Goal: Information Seeking & Learning: Learn about a topic

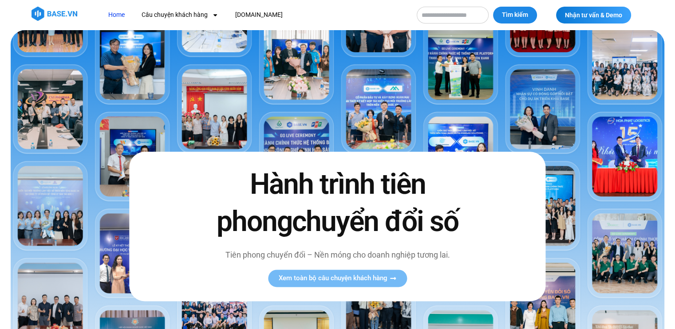
drag, startPoint x: 679, startPoint y: 21, endPoint x: 635, endPoint y: -7, distance: 52.7
click at [119, 16] on link "Home" at bounding box center [117, 15] width 30 height 16
click at [250, 13] on link "[DOMAIN_NAME]" at bounding box center [258, 15] width 61 height 16
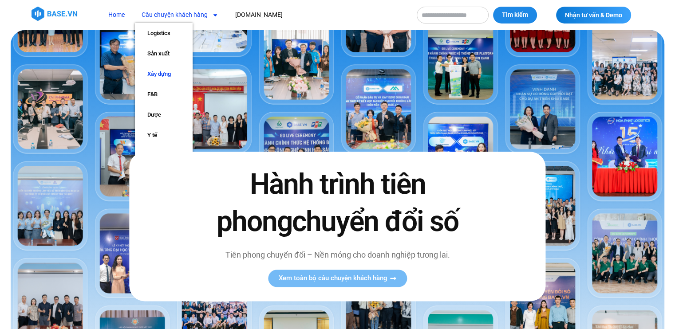
click at [155, 72] on link "Xây dựng" at bounding box center [164, 74] width 58 height 20
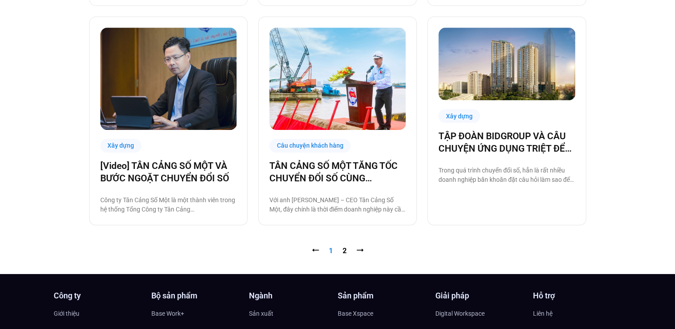
scroll to position [901, 0]
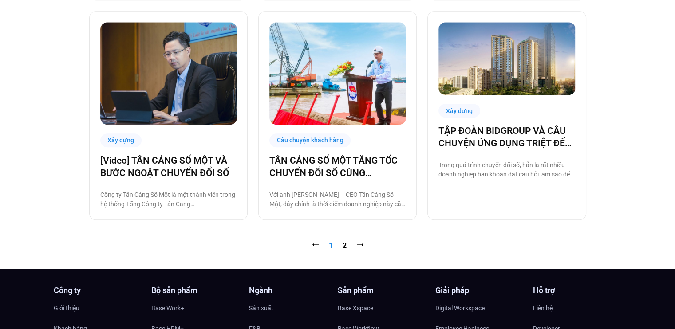
click at [332, 247] on span "Trang 1" at bounding box center [331, 245] width 4 height 8
click at [342, 246] on link "Trang 2" at bounding box center [344, 245] width 4 height 8
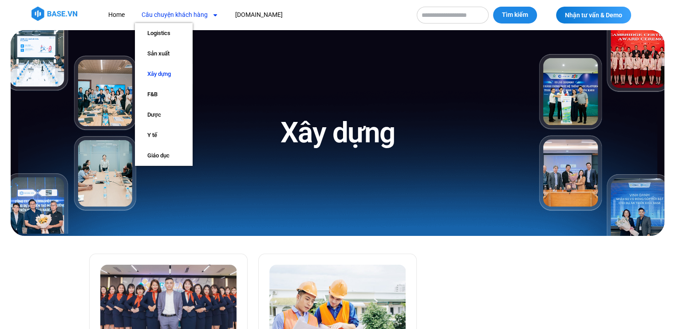
click at [190, 14] on link "Câu chuyện khách hàng" at bounding box center [180, 15] width 90 height 16
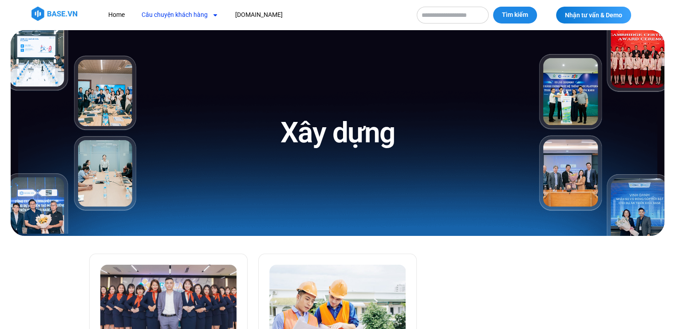
click at [190, 14] on link "Câu chuyện khách hàng" at bounding box center [180, 15] width 90 height 16
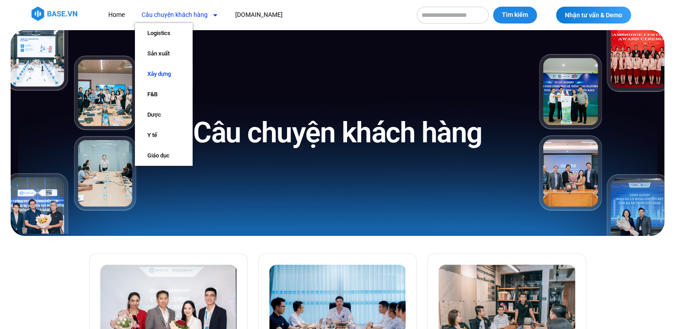
click at [161, 70] on link "Xây dựng" at bounding box center [164, 74] width 58 height 20
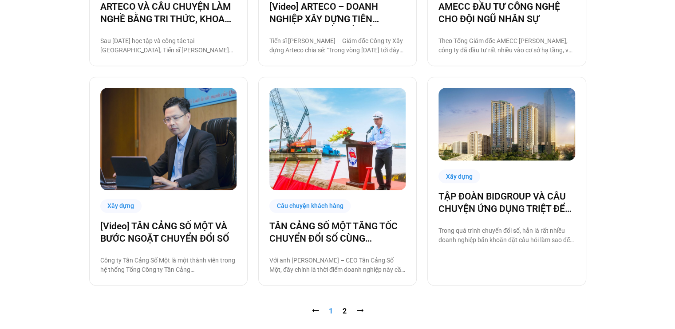
scroll to position [839, 0]
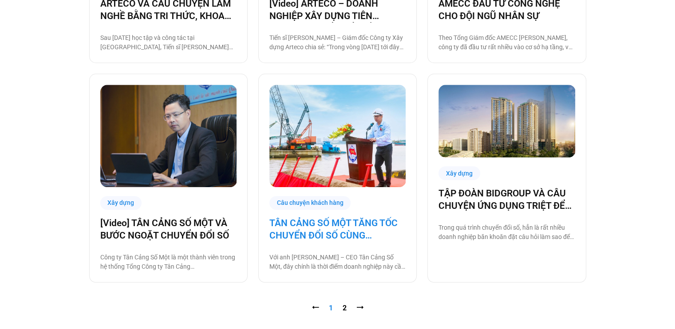
click at [326, 233] on link "TÂN CẢNG SỐ MỘT TĂNG TỐC CHUYỂN ĐỔI SỐ CÙNG BASE.VN" at bounding box center [337, 229] width 136 height 25
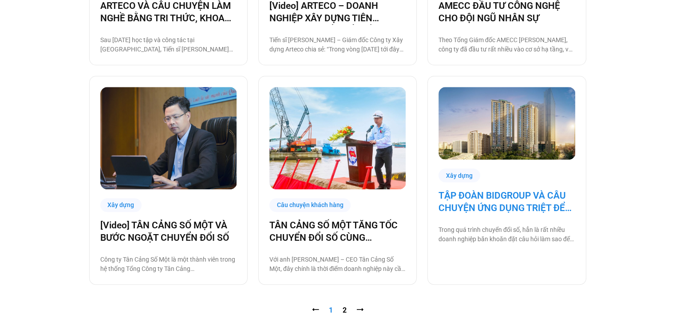
click at [479, 203] on link "TẬP ĐOÀN BIDGROUP VÀ CÂU CHUYỆN ỨNG DỤNG TRIỆT ĐỂ CÔNG NGHỆ BASE TRONG VẬN HÀNH…" at bounding box center [506, 201] width 136 height 25
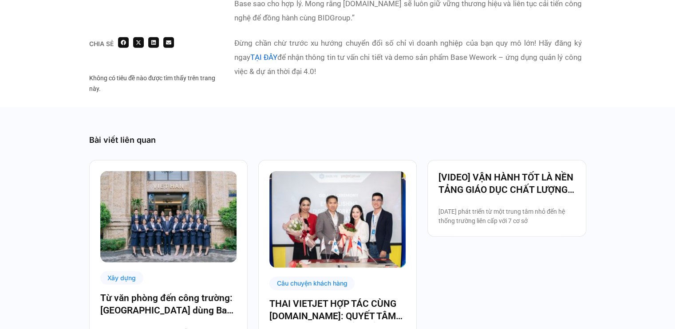
scroll to position [2656, 0]
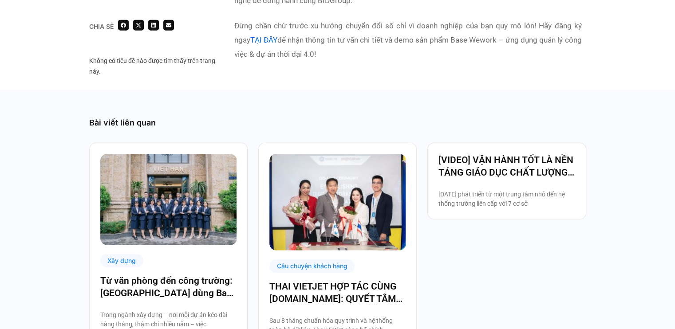
drag, startPoint x: 680, startPoint y: 17, endPoint x: 681, endPoint y: 237, distance: 220.0
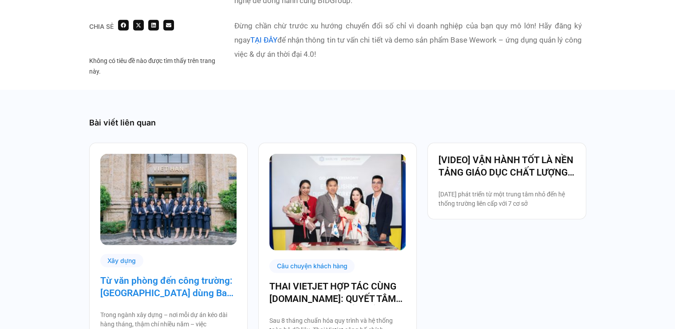
click at [165, 275] on link "Từ văn phòng đến công trường: [GEOGRAPHIC_DATA] dùng Base số hóa hệ thống quản …" at bounding box center [168, 287] width 136 height 25
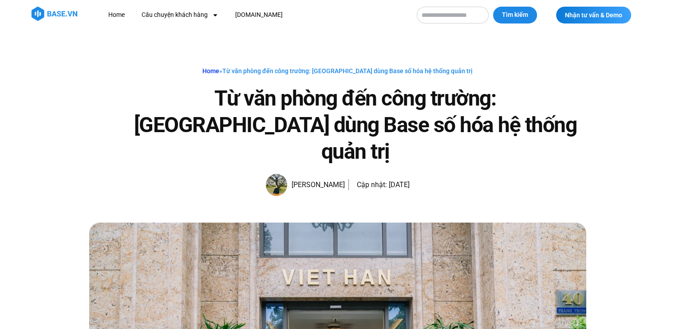
click at [219, 71] on link "Home" at bounding box center [210, 70] width 17 height 7
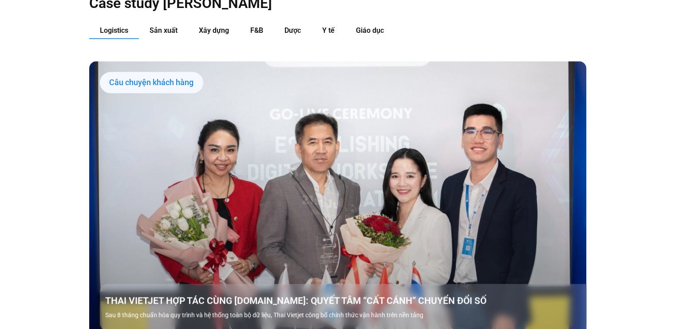
scroll to position [922, 0]
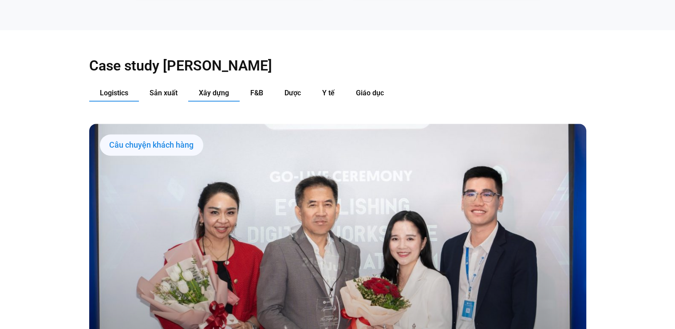
click at [208, 89] on span "Xây dựng" at bounding box center [214, 93] width 30 height 8
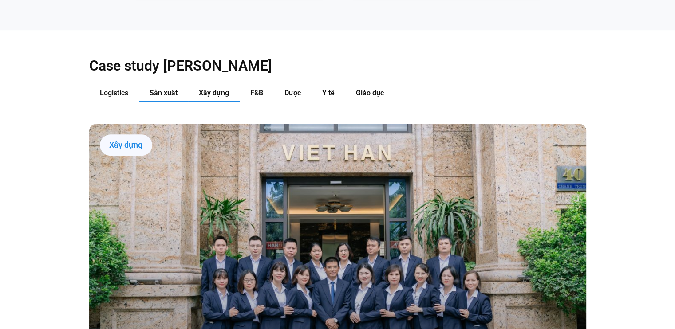
click at [156, 89] on span "Sản xuất" at bounding box center [163, 93] width 28 height 8
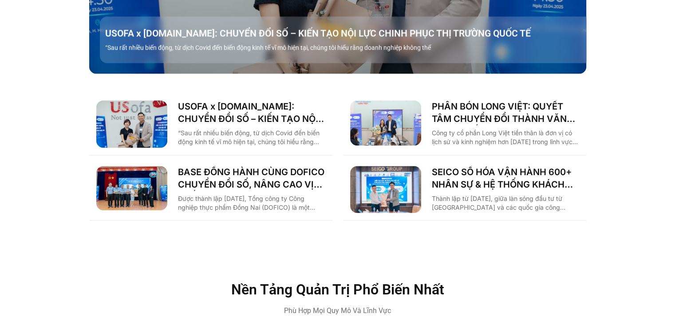
scroll to position [1232, 0]
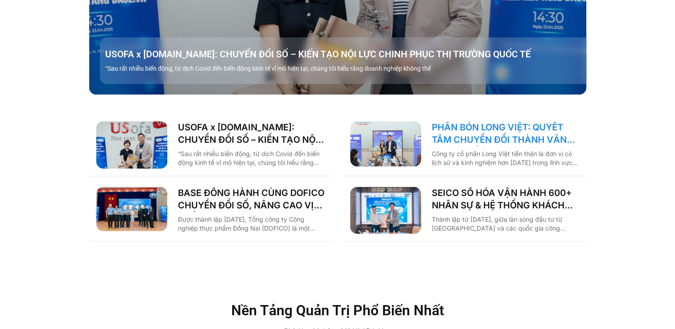
click at [502, 121] on link "PHÂN BÓN LONG VIỆT: QUYẾT TÂM CHUYỂN ĐỔI THÀNH VĂN PHÒNG SỐ, GIẢM CÁC THỦ TỤC G…" at bounding box center [504, 133] width 147 height 25
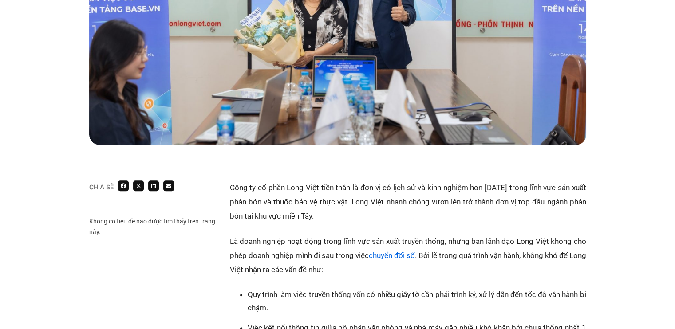
scroll to position [247, 0]
